Goal: Transaction & Acquisition: Purchase product/service

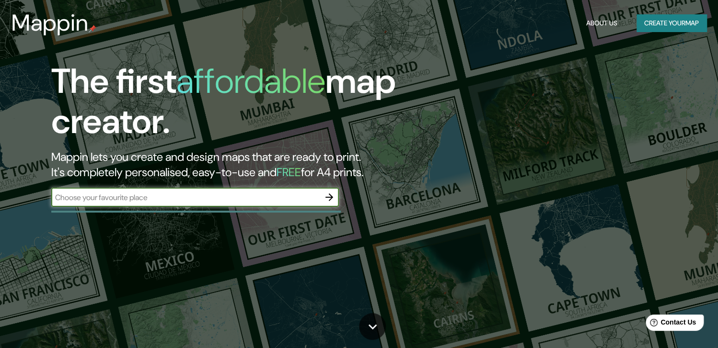
click at [211, 197] on input "text" at bounding box center [185, 197] width 268 height 11
type input "[GEOGRAPHIC_DATA]"
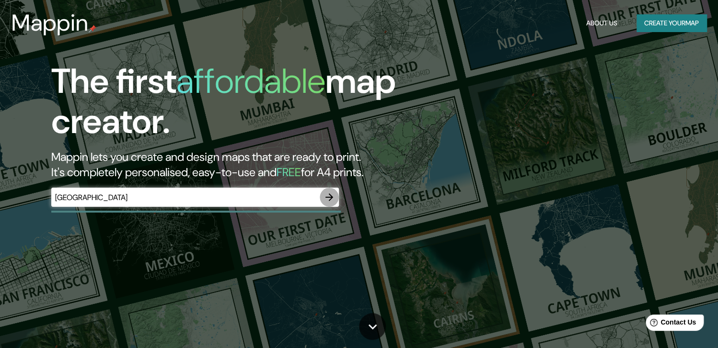
click at [327, 201] on icon "button" at bounding box center [329, 198] width 12 height 12
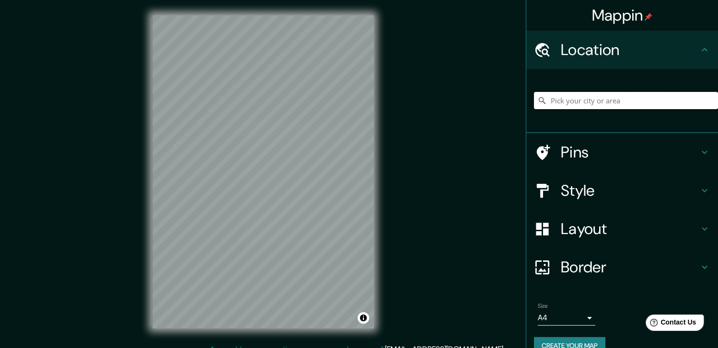
click at [573, 102] on input "Pick your city or area" at bounding box center [626, 100] width 184 height 17
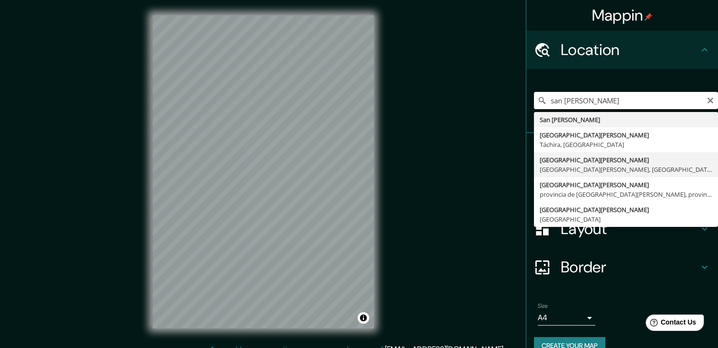
type input "[GEOGRAPHIC_DATA][PERSON_NAME], [GEOGRAPHIC_DATA][PERSON_NAME], [GEOGRAPHIC_DAT…"
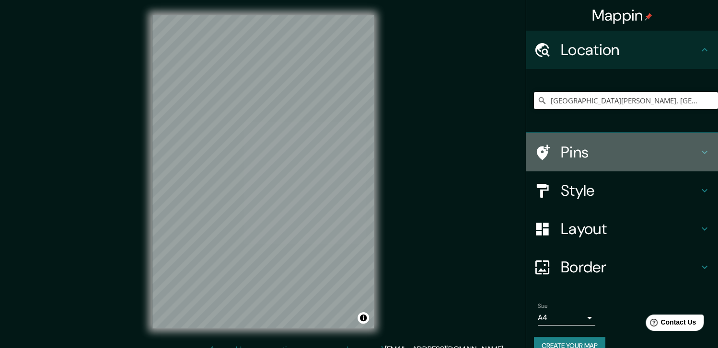
click at [588, 162] on h4 "Pins" at bounding box center [630, 152] width 138 height 19
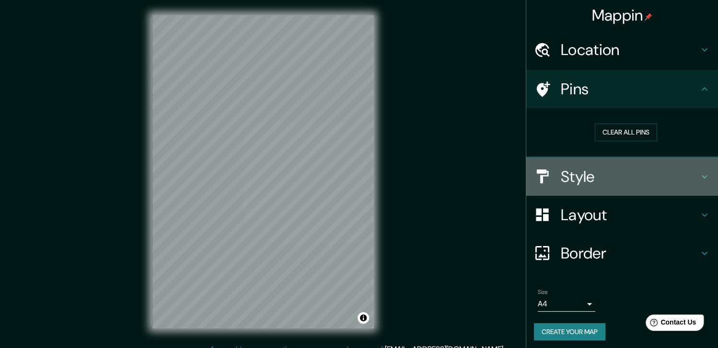
click at [586, 176] on h4 "Style" at bounding box center [630, 176] width 138 height 19
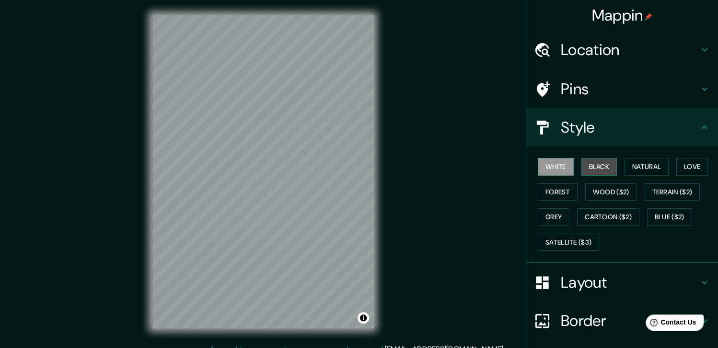
click at [587, 168] on button "Black" at bounding box center [599, 167] width 36 height 18
click at [647, 167] on button "Natural" at bounding box center [646, 167] width 44 height 18
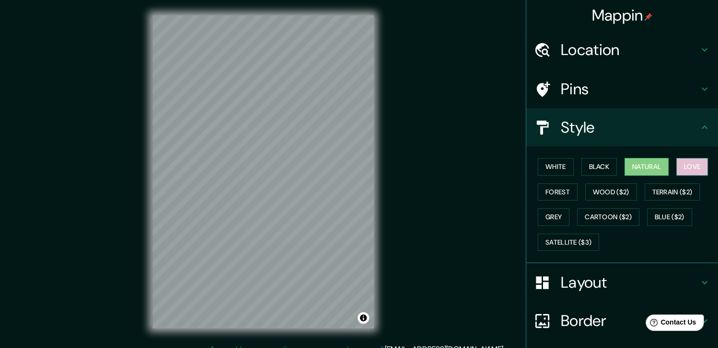
click at [693, 158] on button "Love" at bounding box center [692, 167] width 32 height 18
click at [555, 191] on button "Forest" at bounding box center [558, 193] width 40 height 18
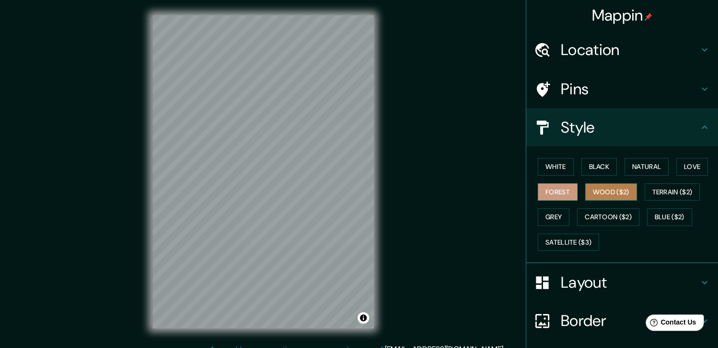
click at [617, 191] on button "Wood ($2)" at bounding box center [611, 193] width 52 height 18
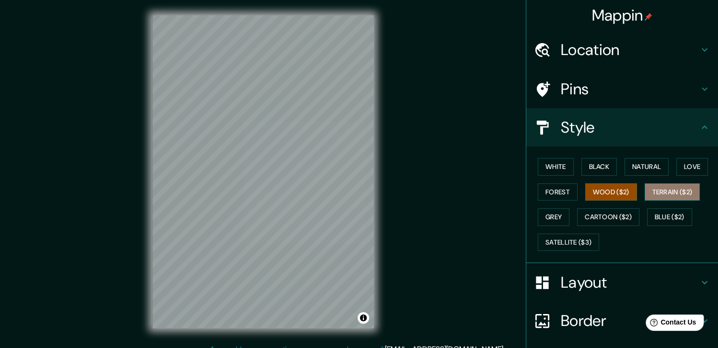
click at [678, 191] on button "Terrain ($2)" at bounding box center [673, 193] width 56 height 18
click at [623, 189] on button "Wood ($2)" at bounding box center [611, 193] width 52 height 18
click at [551, 214] on button "Grey" at bounding box center [554, 217] width 32 height 18
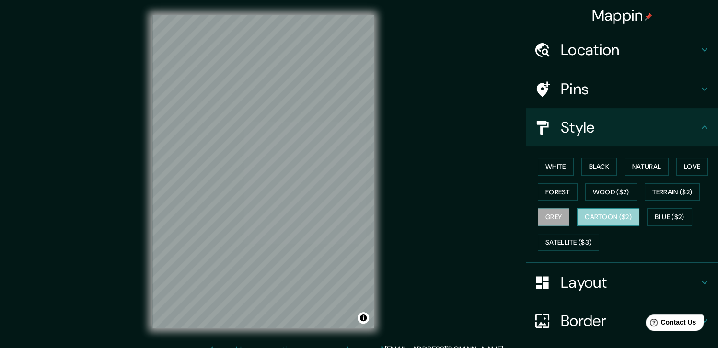
click at [600, 216] on button "Cartoon ($2)" at bounding box center [608, 217] width 62 height 18
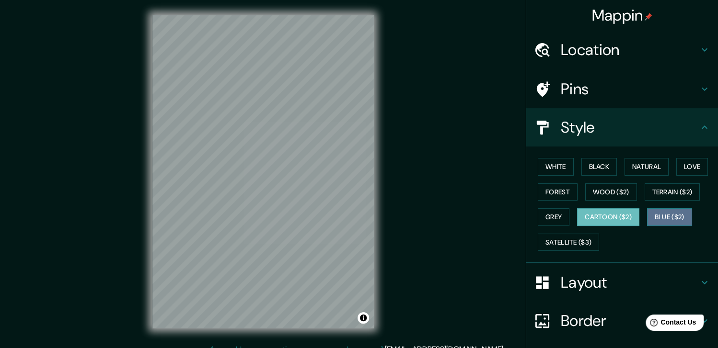
click at [673, 220] on button "Blue ($2)" at bounding box center [669, 217] width 45 height 18
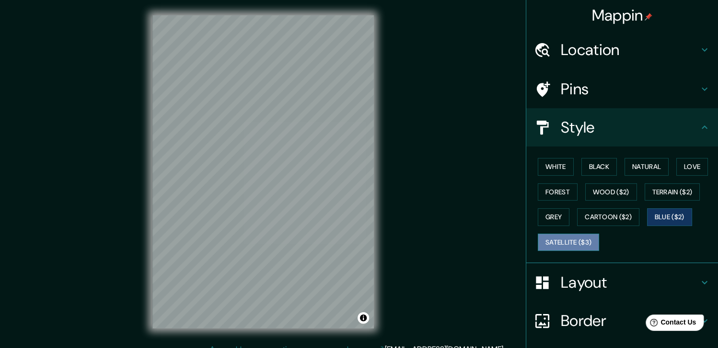
click at [586, 242] on button "Satellite ($3)" at bounding box center [568, 243] width 61 height 18
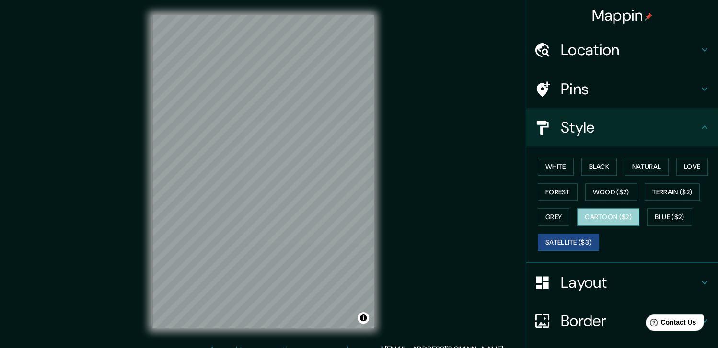
click at [624, 219] on button "Cartoon ($2)" at bounding box center [608, 217] width 62 height 18
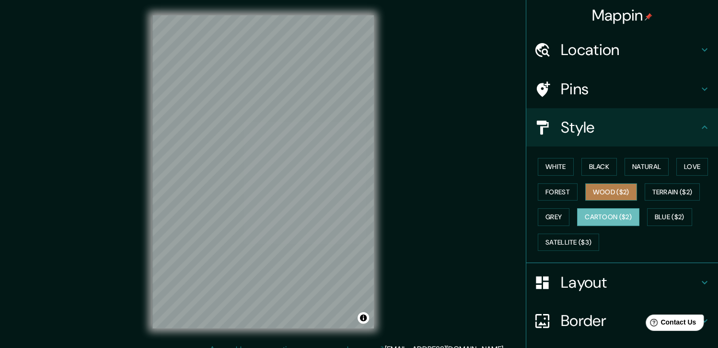
click at [623, 196] on button "Wood ($2)" at bounding box center [611, 193] width 52 height 18
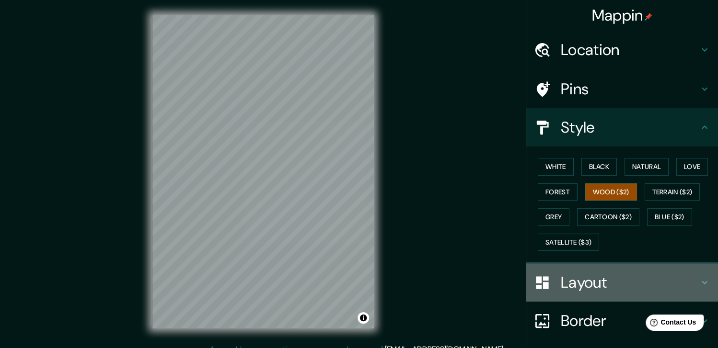
click at [611, 280] on h4 "Layout" at bounding box center [630, 282] width 138 height 19
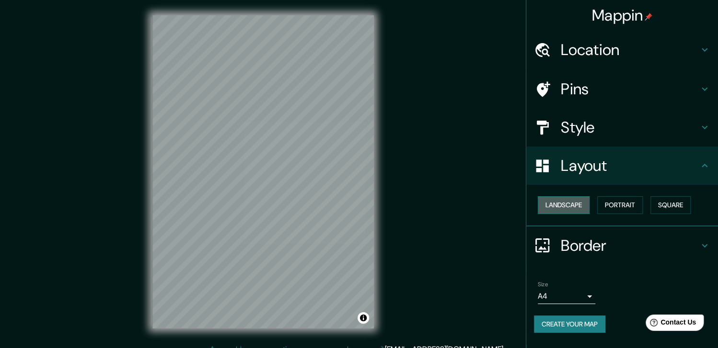
click at [575, 207] on button "Landscape" at bounding box center [564, 205] width 52 height 18
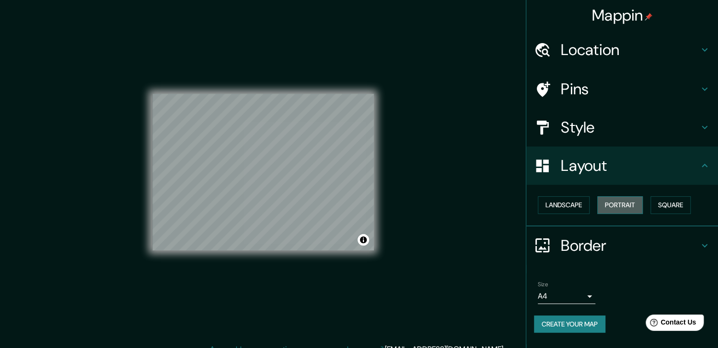
click at [603, 205] on button "Portrait" at bounding box center [620, 205] width 46 height 18
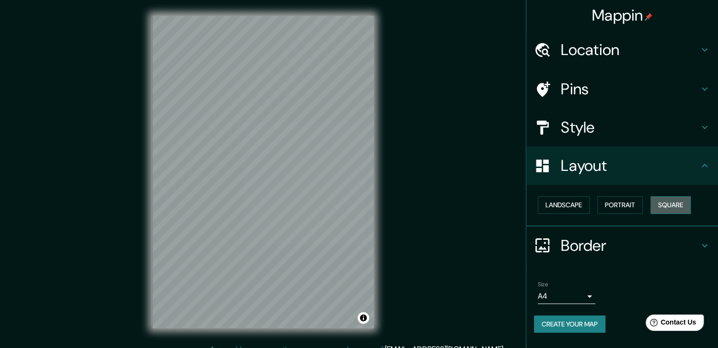
click at [656, 204] on button "Square" at bounding box center [670, 205] width 40 height 18
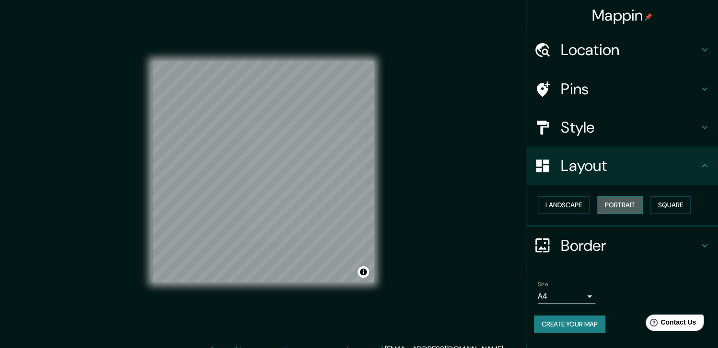
click at [614, 205] on button "Portrait" at bounding box center [620, 205] width 46 height 18
